Goal: Transaction & Acquisition: Obtain resource

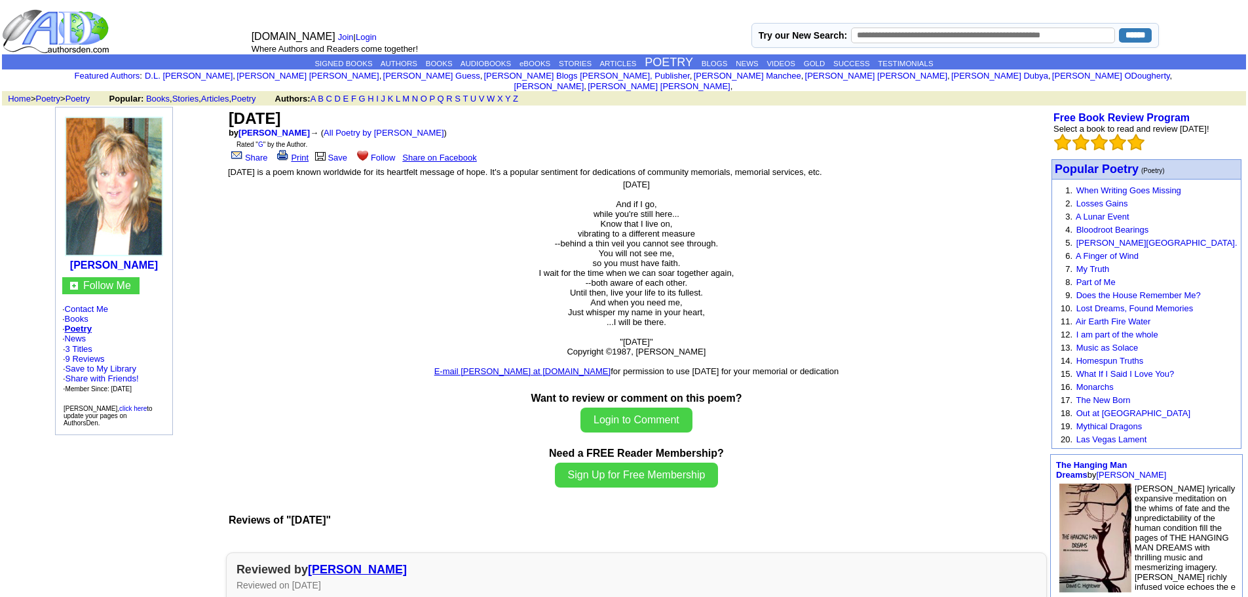
click at [297, 153] on link "Print" at bounding box center [291, 158] width 34 height 10
